Goal: Find contact information: Find contact information

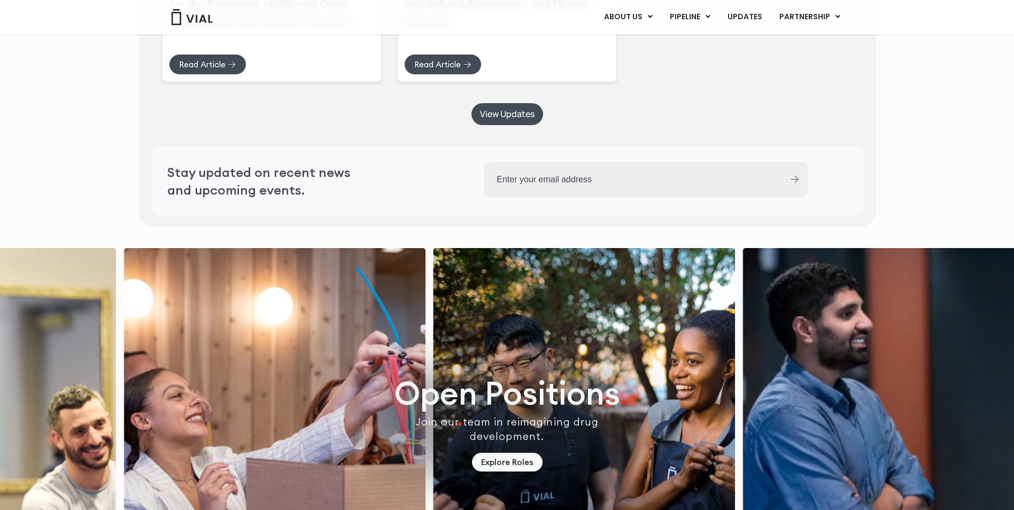
scroll to position [2620, 0]
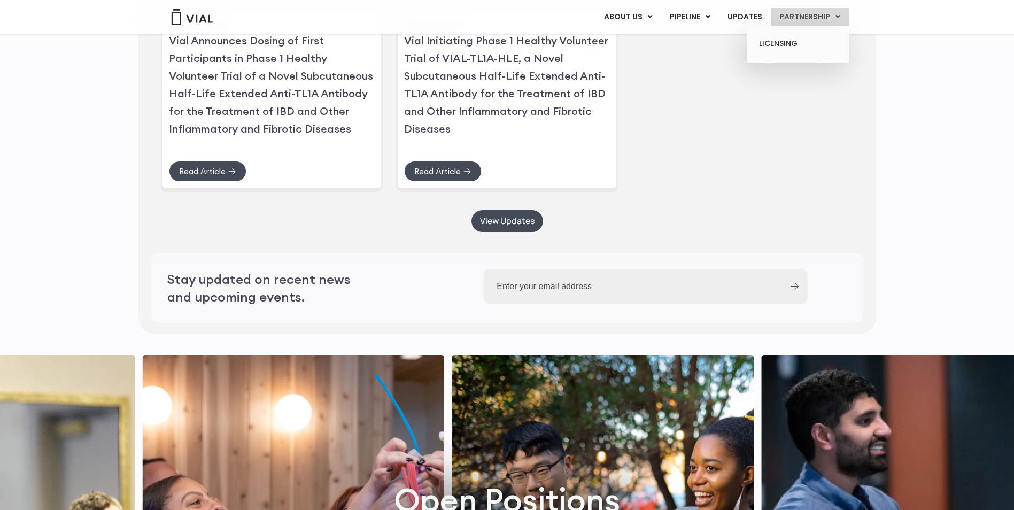
click at [804, 13] on link "PARTNERSHIP" at bounding box center [809, 17] width 78 height 18
click at [784, 43] on link "LICENSING" at bounding box center [798, 43] width 94 height 17
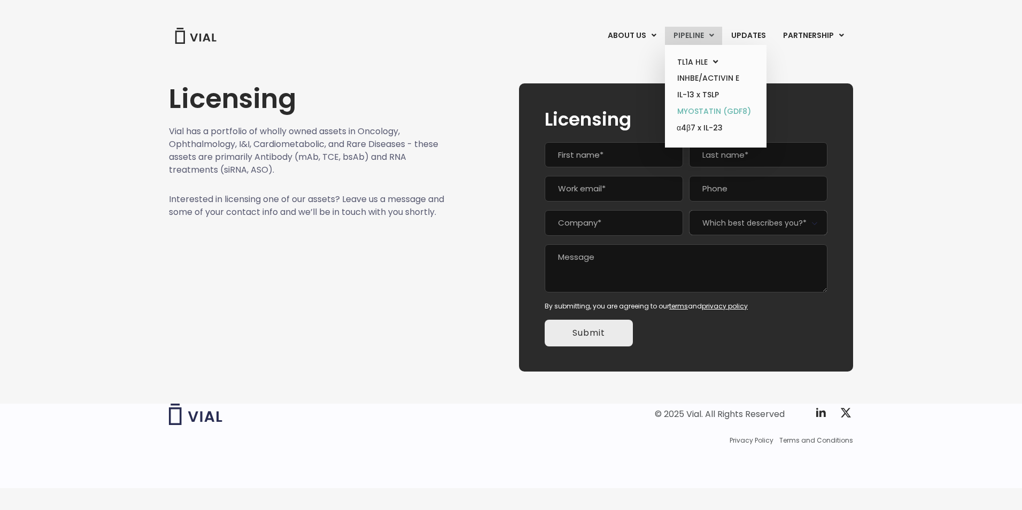
click at [704, 107] on link "MYOSTATIN (GDF8)" at bounding box center [715, 111] width 94 height 17
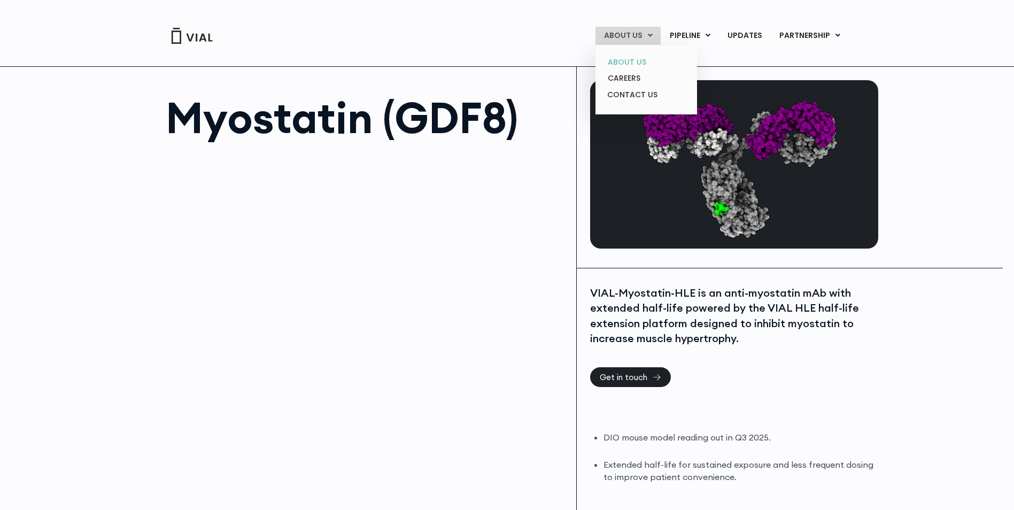
click at [634, 63] on link "ABOUT US" at bounding box center [646, 62] width 94 height 17
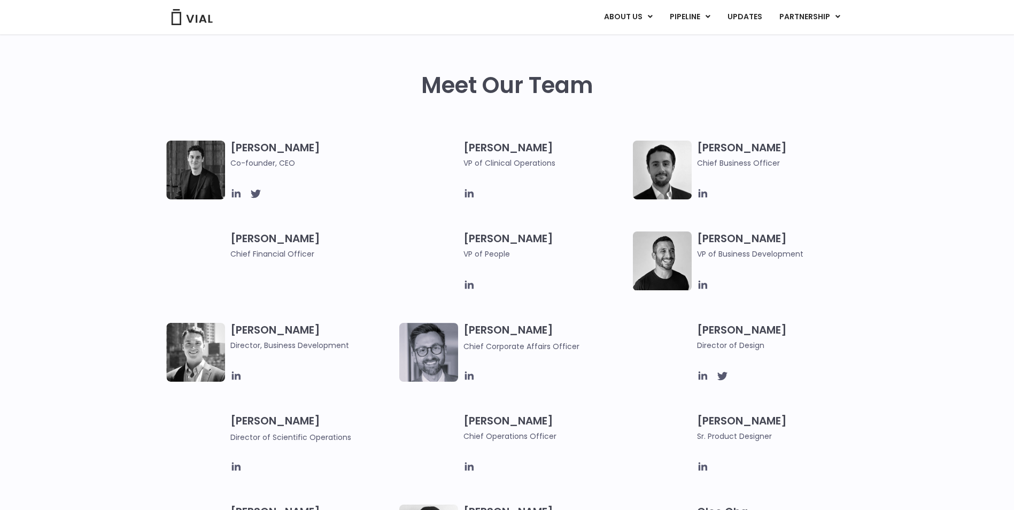
scroll to position [481, 0]
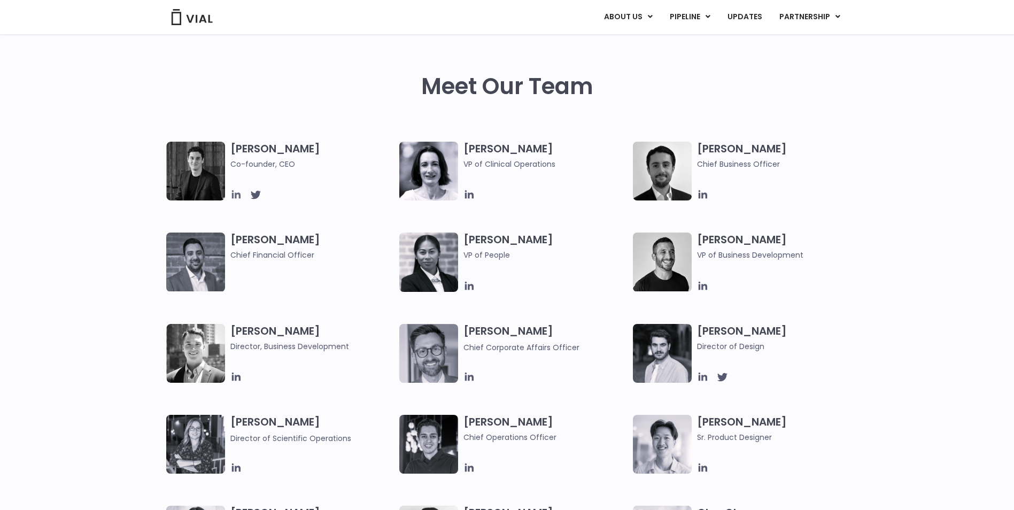
click at [234, 194] on icon at bounding box center [236, 195] width 12 height 12
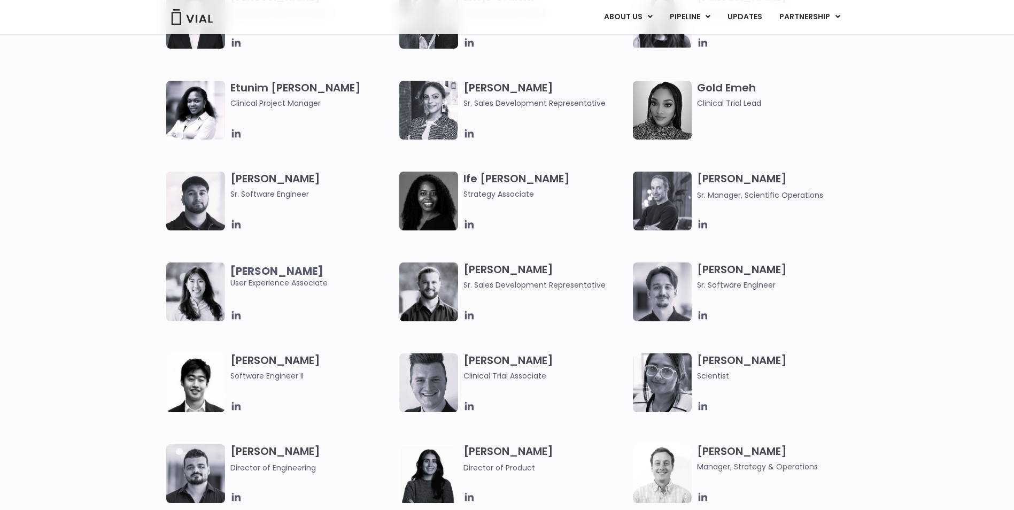
scroll to position [1069, 0]
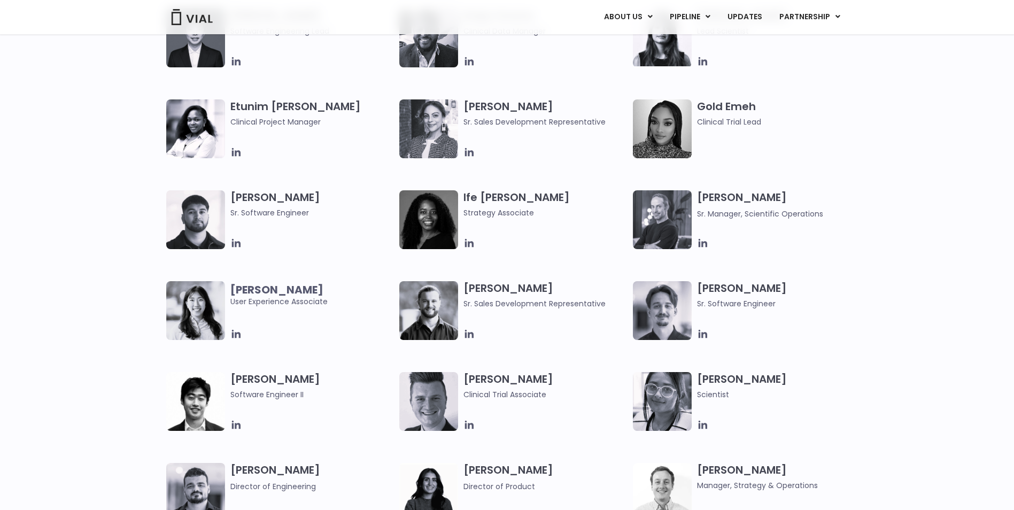
drag, startPoint x: 538, startPoint y: 106, endPoint x: 466, endPoint y: 104, distance: 71.1
click at [466, 104] on h3 "Gabriella Mills Sr. Sales Development Representative" at bounding box center [545, 113] width 164 height 28
copy h3 "Gabriella Mills"
